Goal: Task Accomplishment & Management: Manage account settings

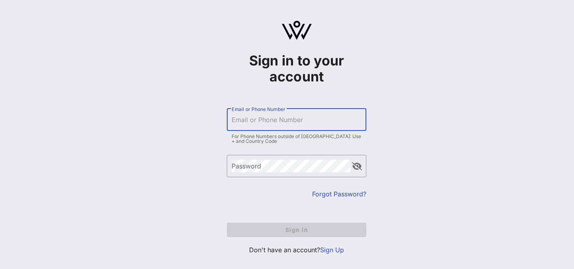
click at [280, 120] on input "Email or Phone Number" at bounding box center [297, 119] width 130 height 13
type input "[PERSON_NAME][EMAIL_ADDRESS][DOMAIN_NAME]"
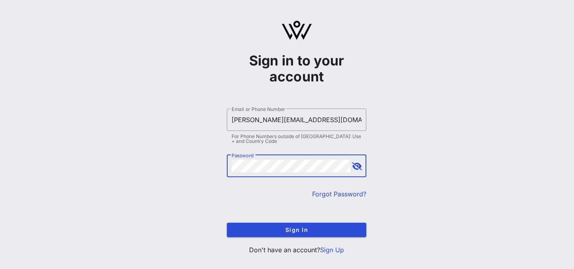
click at [356, 163] on button "append icon" at bounding box center [357, 166] width 10 height 8
click at [227, 222] on button "Sign In" at bounding box center [297, 229] width 140 height 14
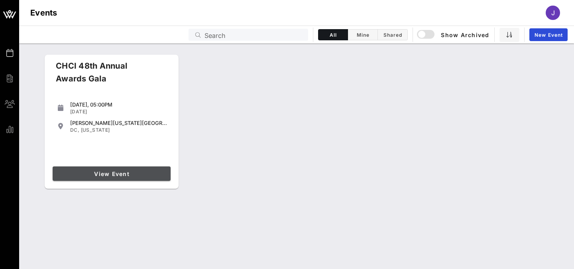
click at [117, 169] on link "View Event" at bounding box center [112, 173] width 118 height 14
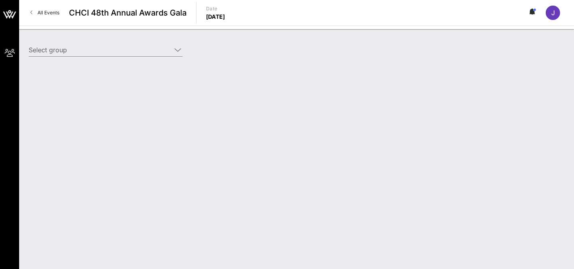
type input "Verizon (Verizon) [[PERSON_NAME], [PERSON_NAME][EMAIL_ADDRESS][DOMAIN_NAME]]"
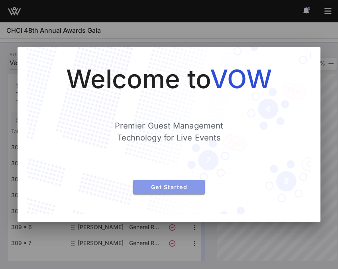
click at [171, 186] on span "Get Started" at bounding box center [169, 186] width 59 height 7
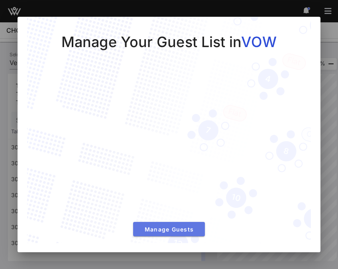
click at [160, 230] on span "Manage Guests" at bounding box center [169, 229] width 59 height 7
